Goal: Find contact information: Find contact information

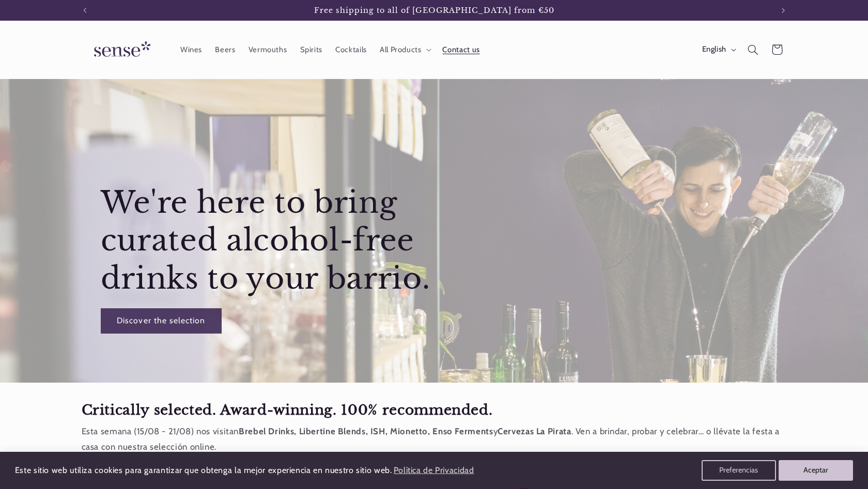
click at [472, 51] on span "Contact us" at bounding box center [460, 50] width 37 height 10
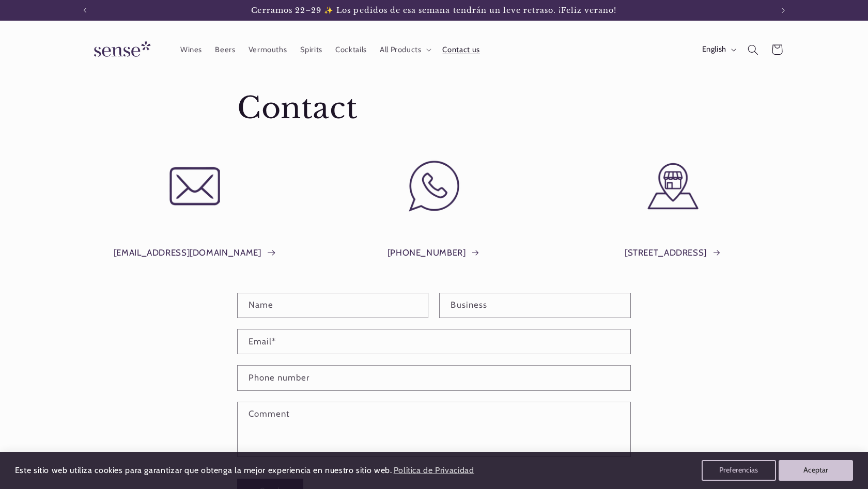
click at [167, 252] on link "info@shopsense.eu" at bounding box center [195, 253] width 162 height 16
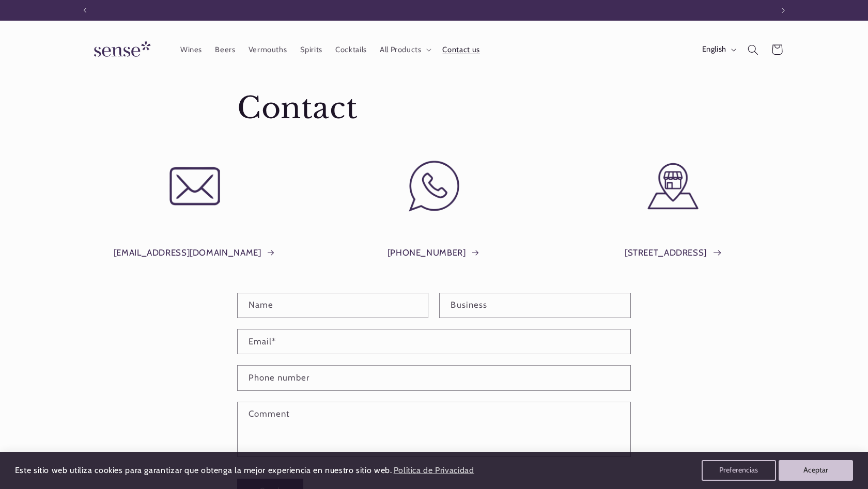
scroll to position [0, 688]
click at [420, 53] on span "All Products" at bounding box center [401, 50] width 42 height 10
